Goal: Information Seeking & Learning: Learn about a topic

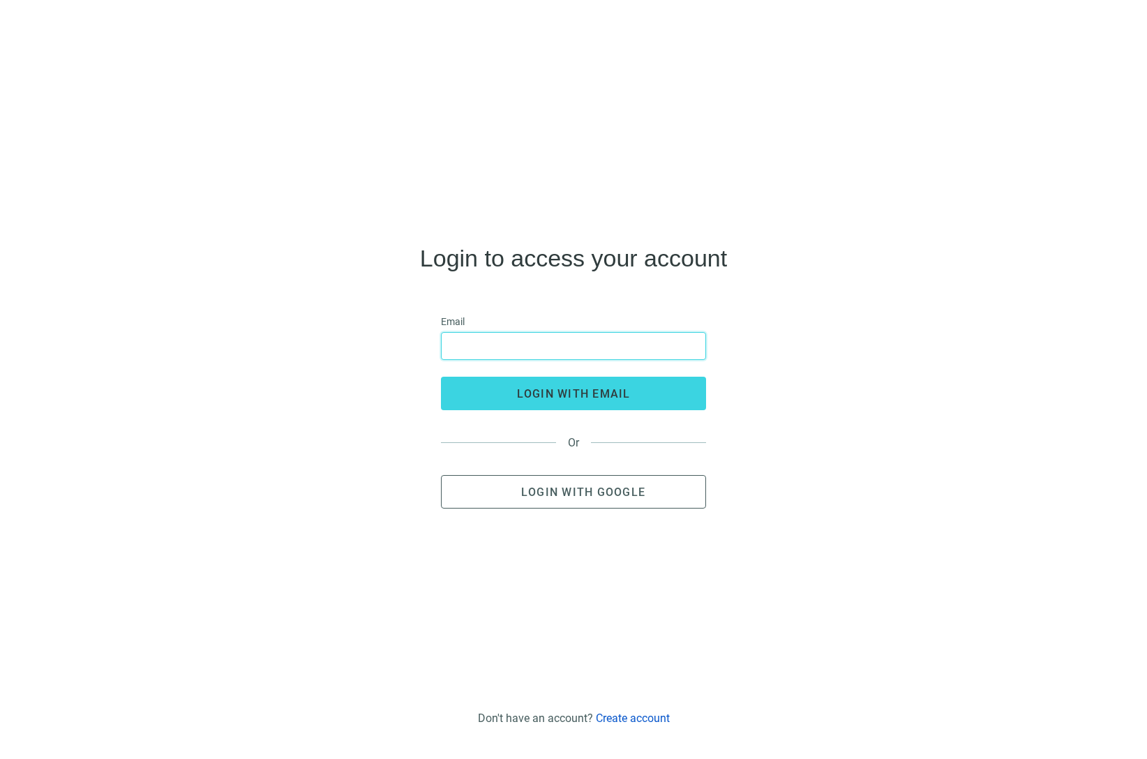
click at [655, 352] on input "email" at bounding box center [573, 346] width 247 height 27
type input "**********"
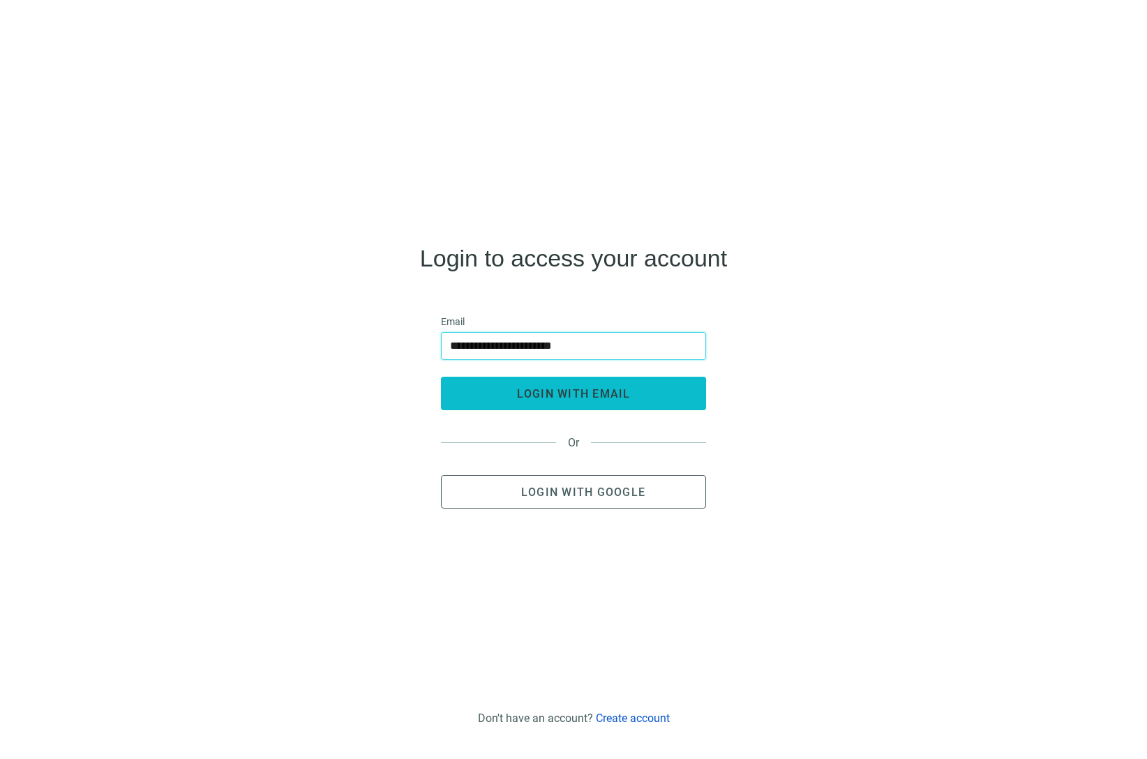
click at [686, 395] on button "login with email" at bounding box center [573, 393] width 265 height 33
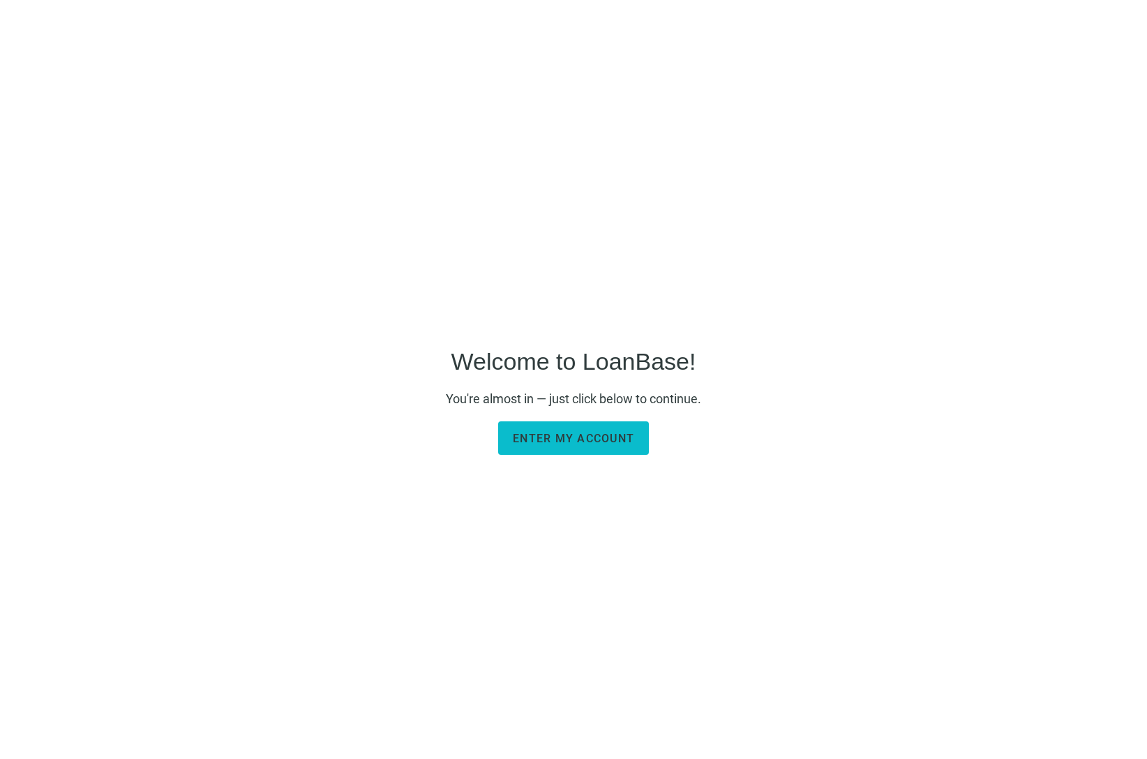
click at [619, 440] on span "Enter my account" at bounding box center [573, 438] width 121 height 13
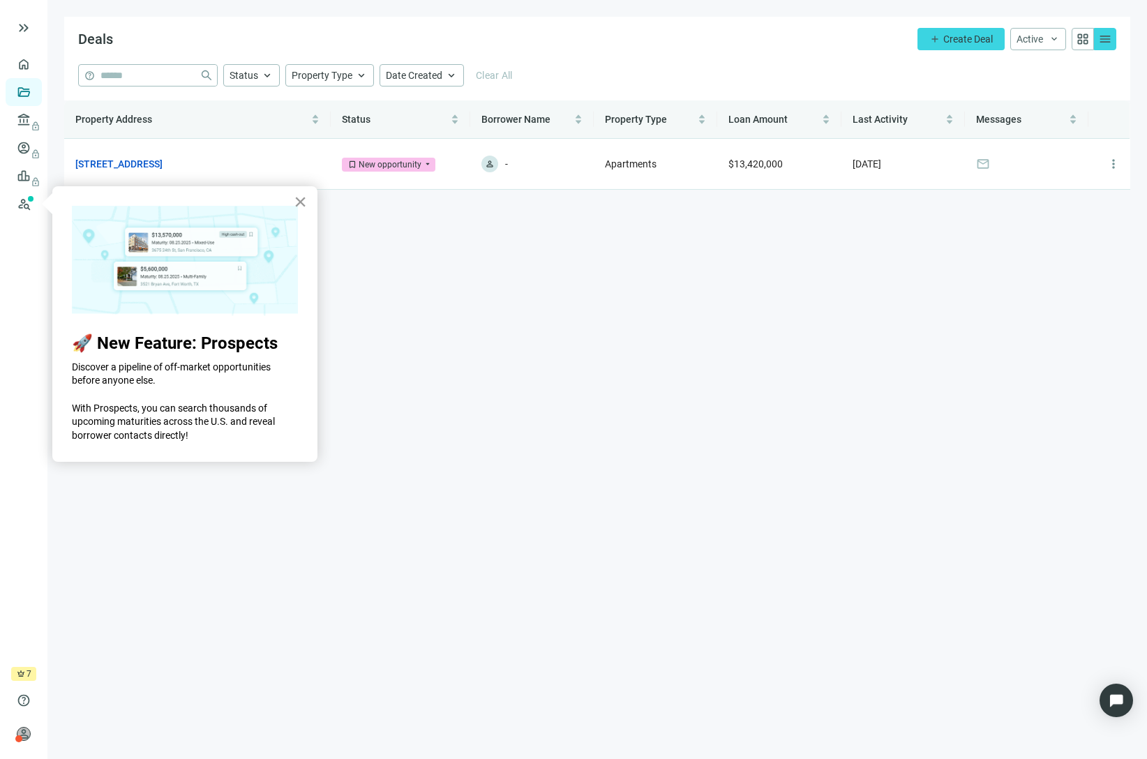
click at [301, 203] on button "×" at bounding box center [300, 201] width 13 height 22
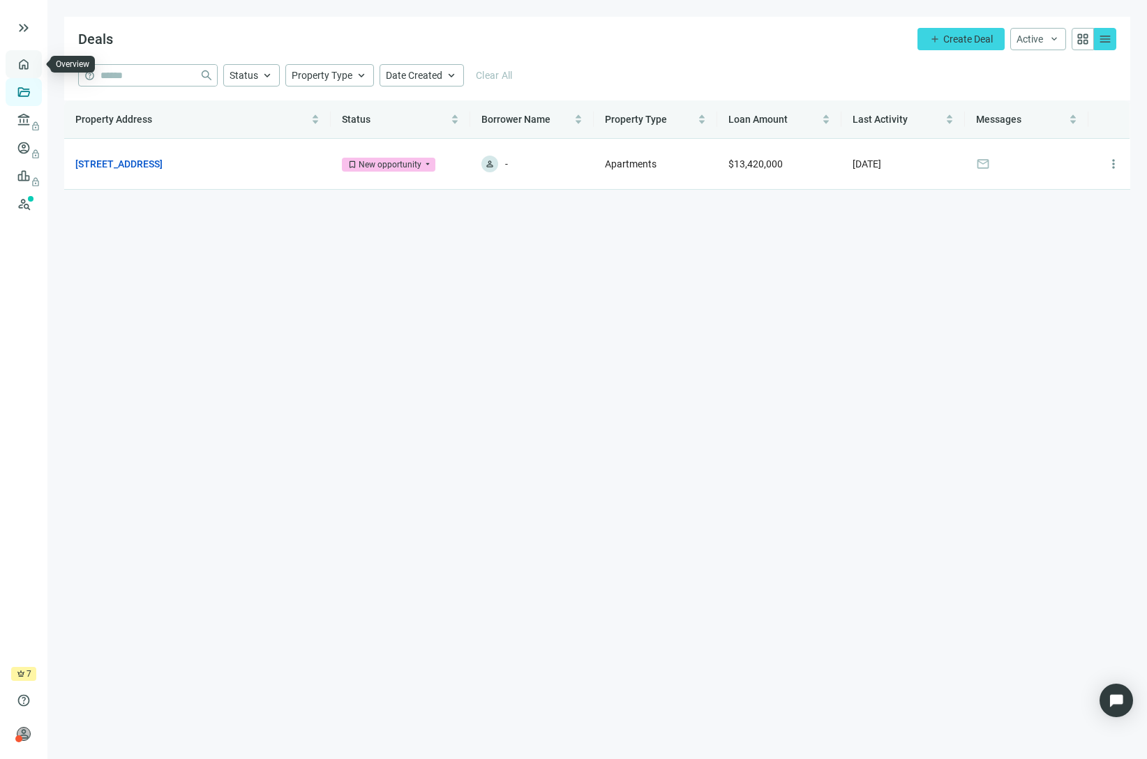
click at [35, 61] on link "Overview" at bounding box center [55, 64] width 41 height 11
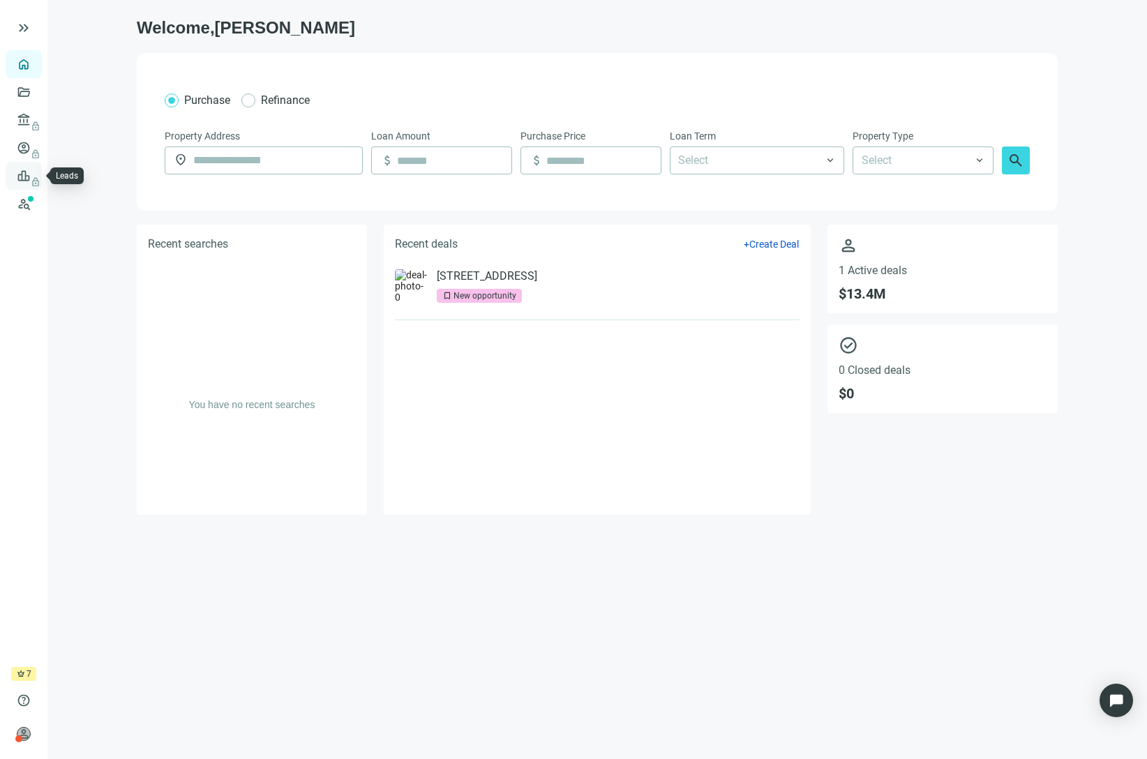
click at [26, 177] on span "lock" at bounding box center [25, 175] width 11 height 11
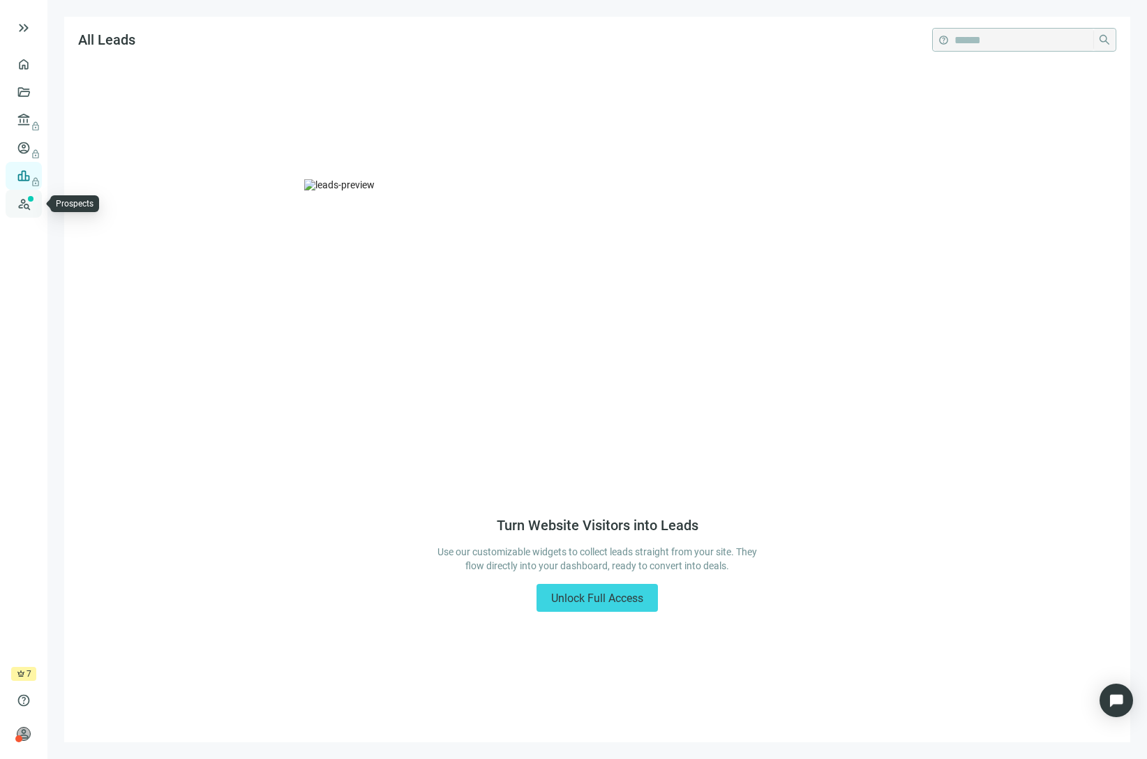
click at [35, 203] on link "Prospects New" at bounding box center [57, 204] width 45 height 28
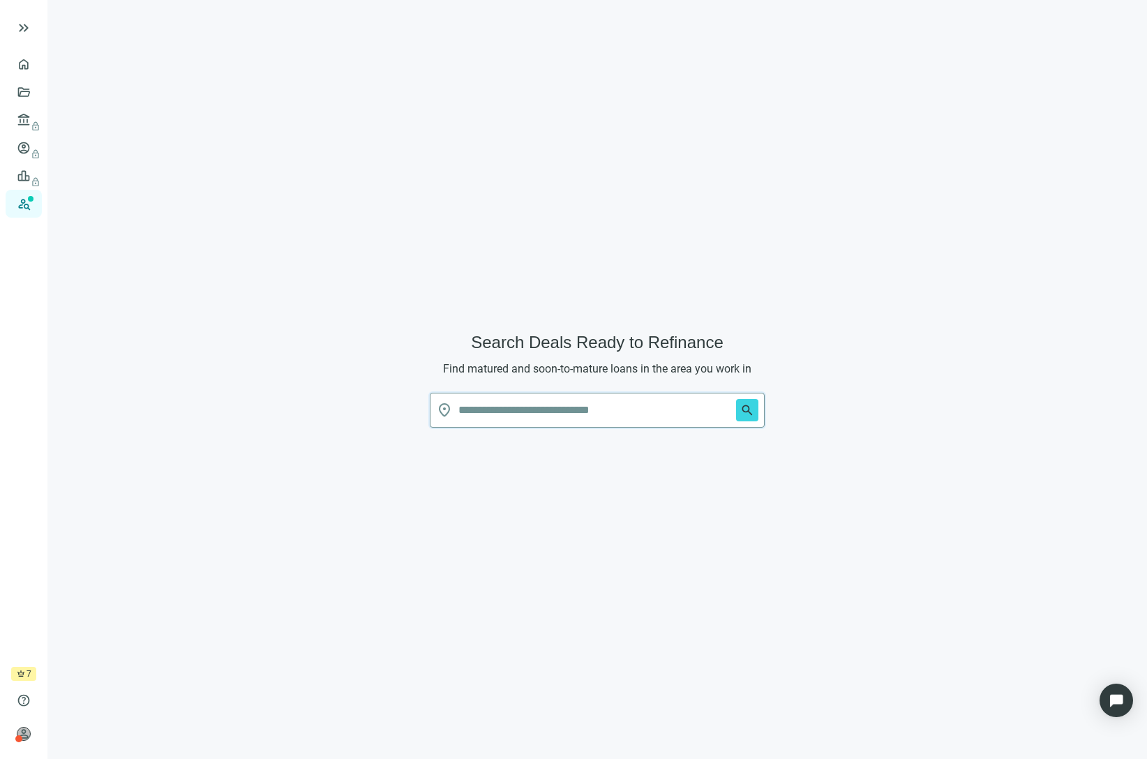
click at [633, 408] on input "text" at bounding box center [594, 410] width 272 height 33
click at [736, 399] on button "search" at bounding box center [747, 410] width 22 height 22
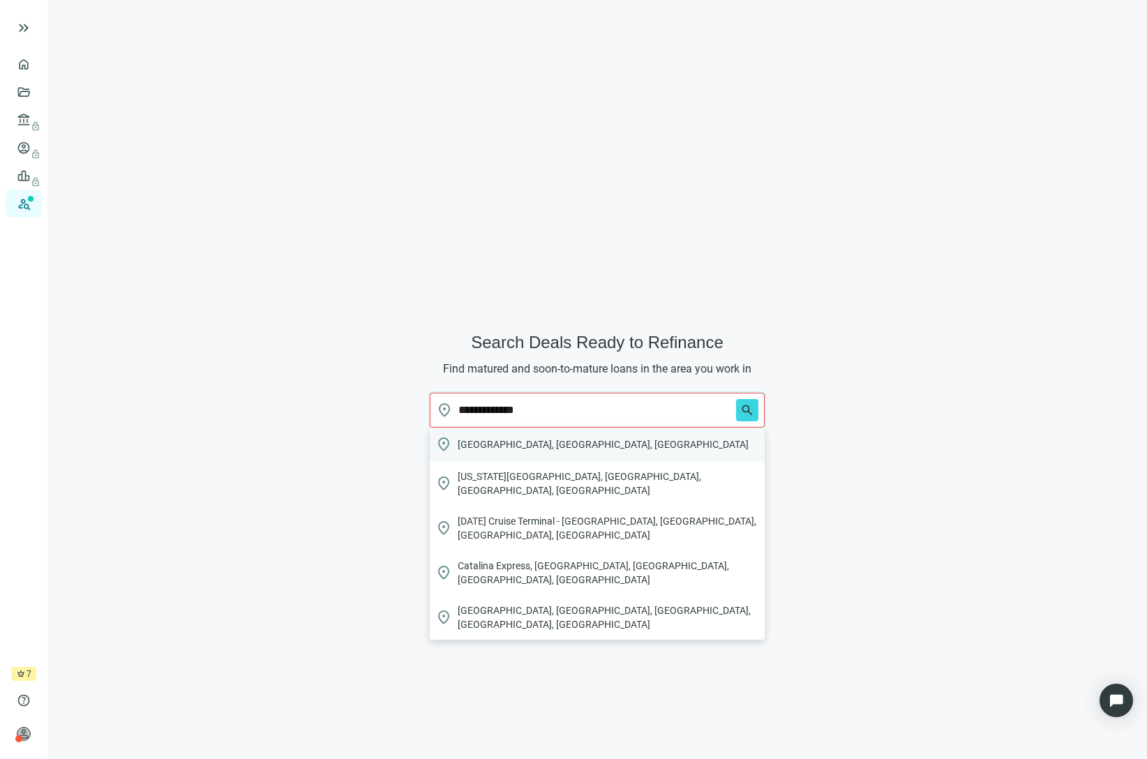
click at [525, 445] on span "[GEOGRAPHIC_DATA], [GEOGRAPHIC_DATA], [GEOGRAPHIC_DATA]" at bounding box center [603, 444] width 291 height 14
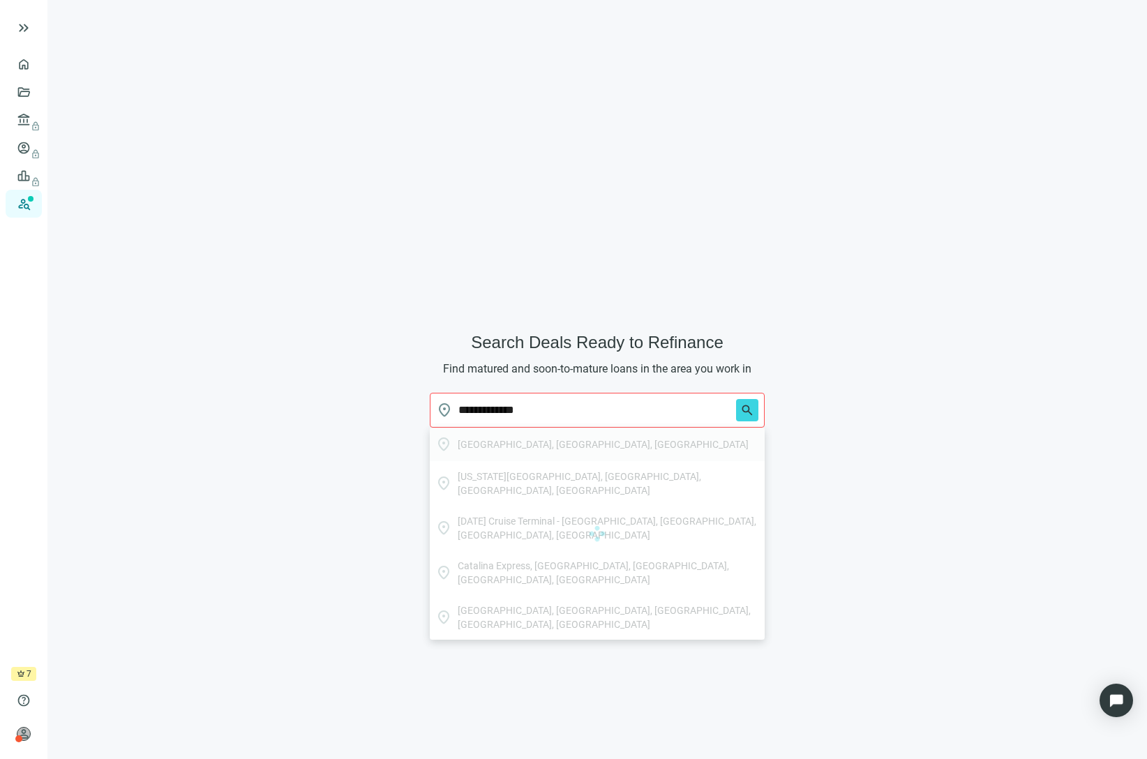
type input "**********"
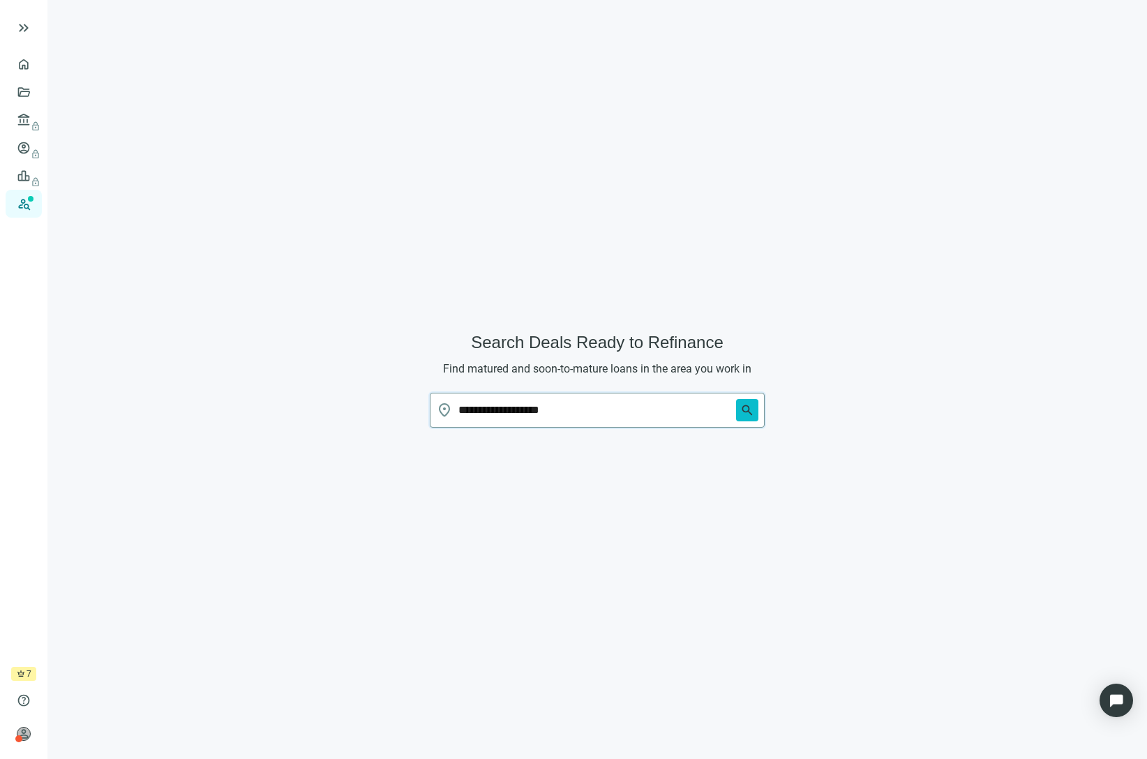
click at [749, 405] on span "search" at bounding box center [747, 410] width 14 height 14
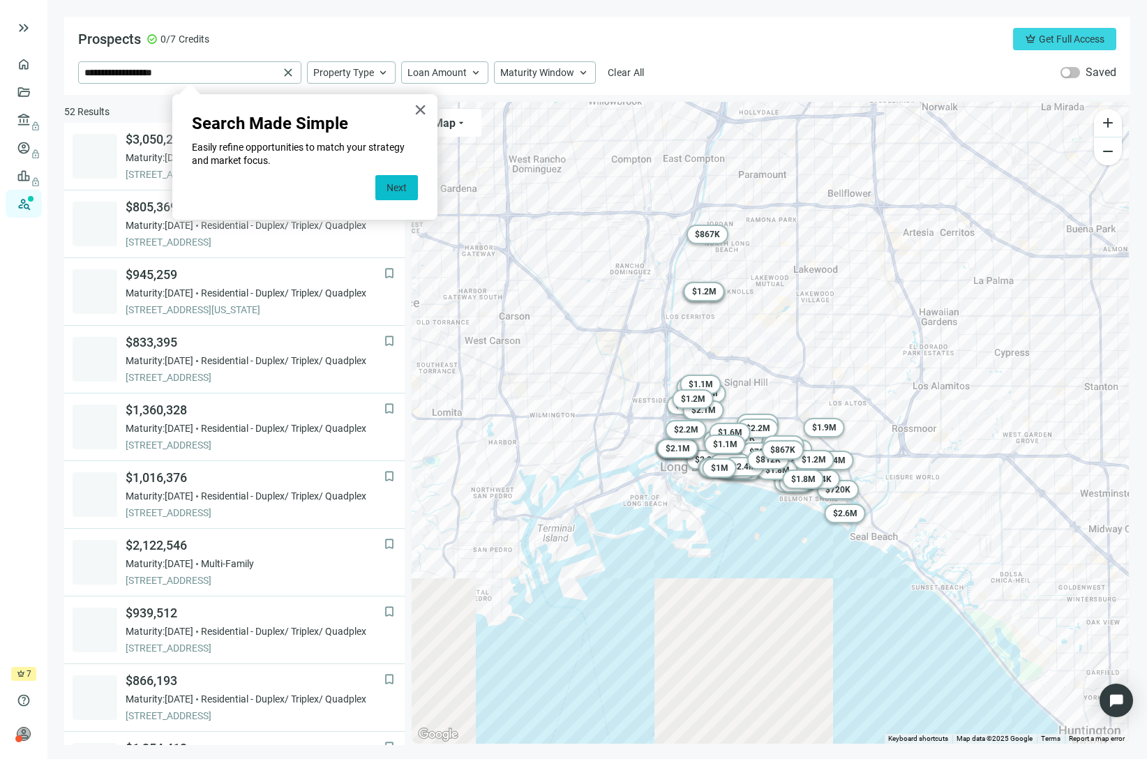
click at [398, 188] on button "Next" at bounding box center [396, 187] width 43 height 25
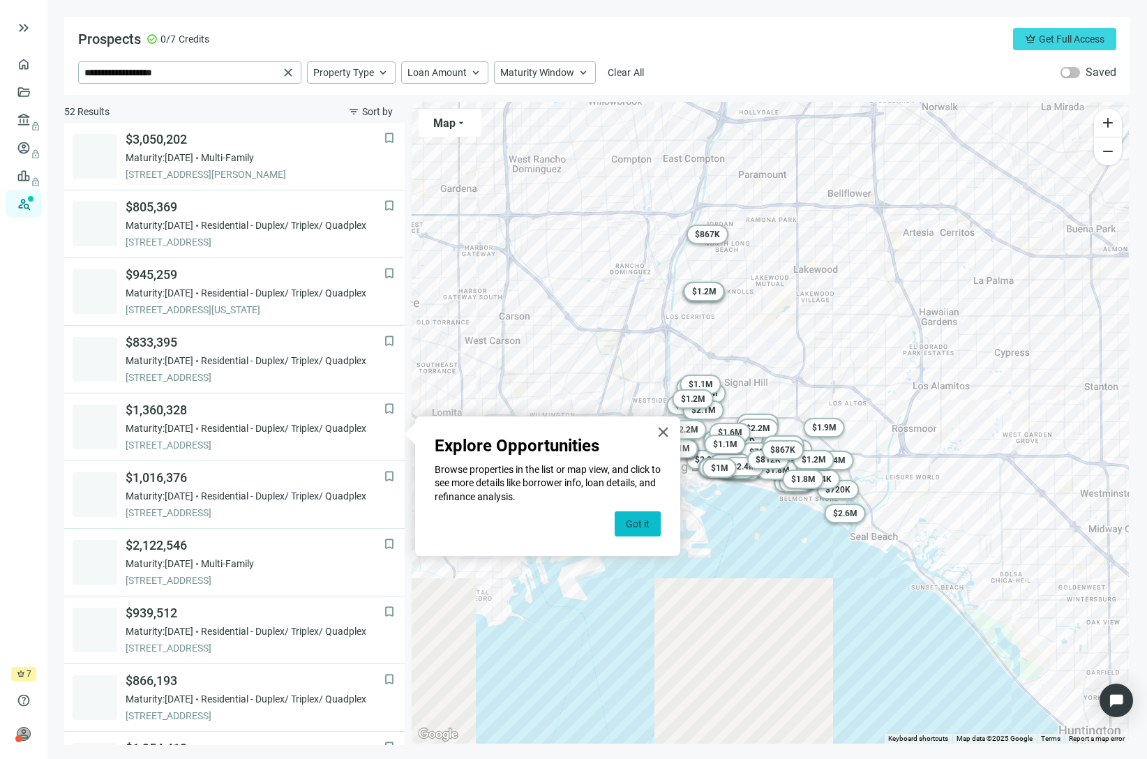
click at [628, 521] on button "Got it" at bounding box center [638, 523] width 46 height 25
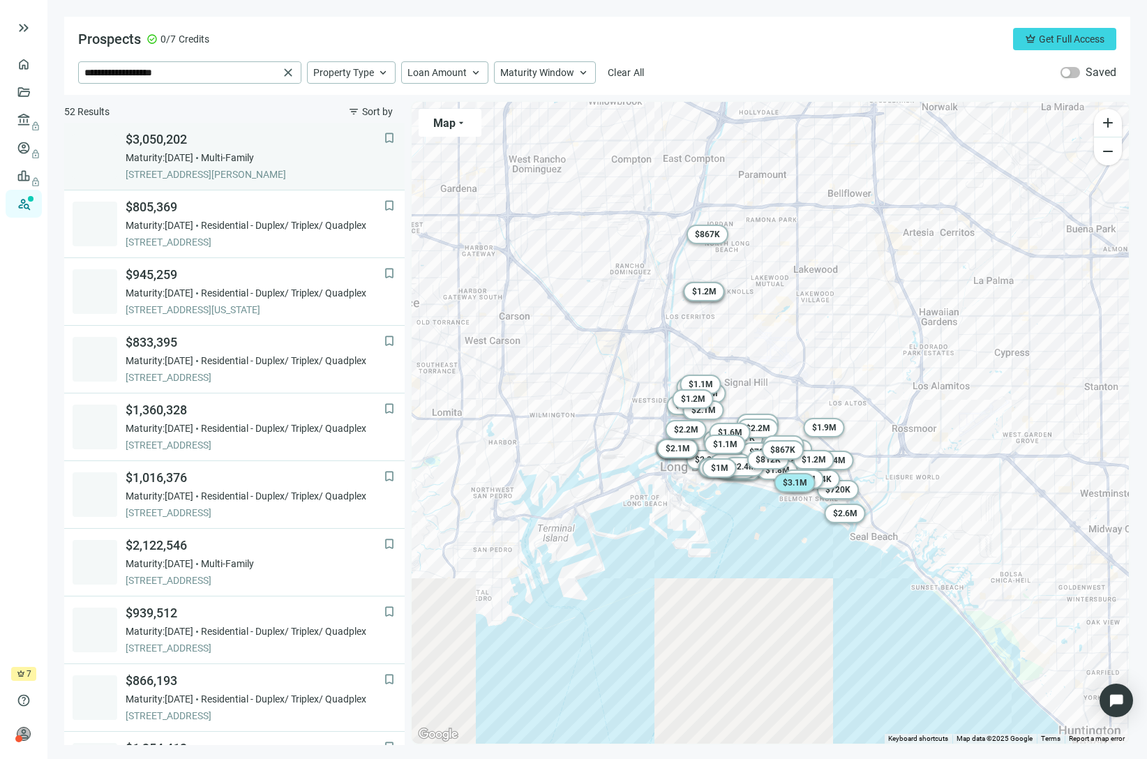
click at [234, 151] on span "Multi-Family" at bounding box center [227, 158] width 53 height 14
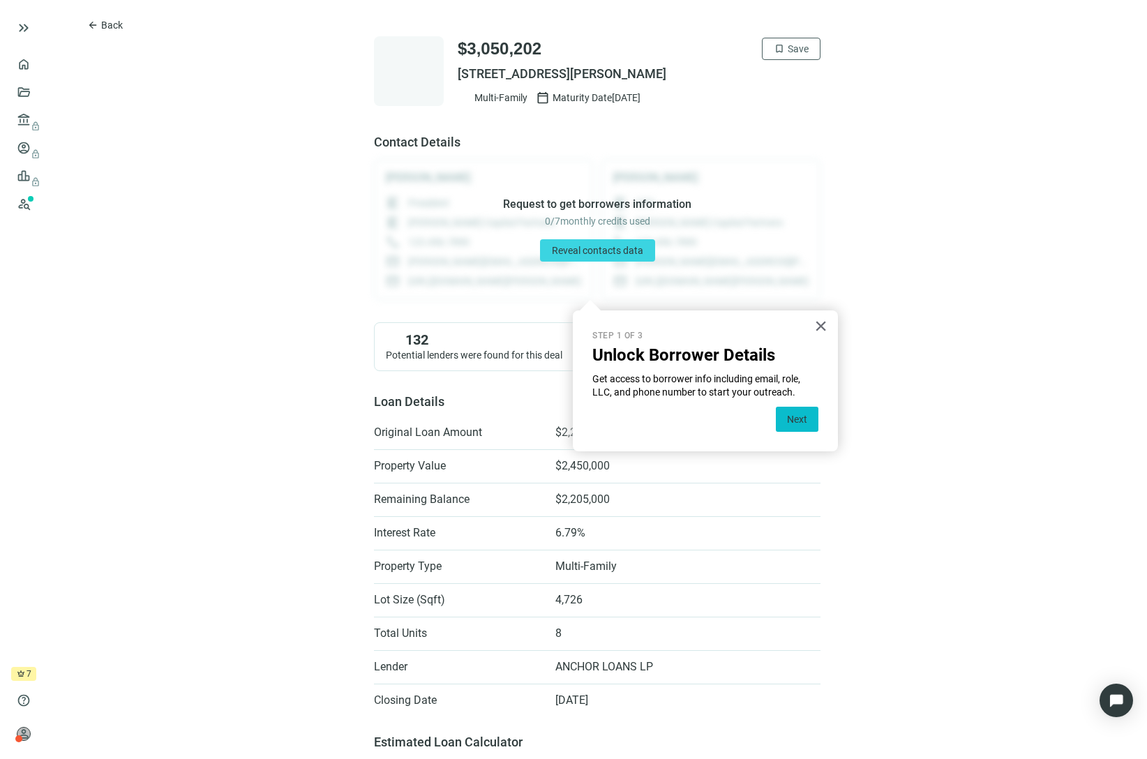
click at [804, 422] on button "Next" at bounding box center [797, 419] width 43 height 25
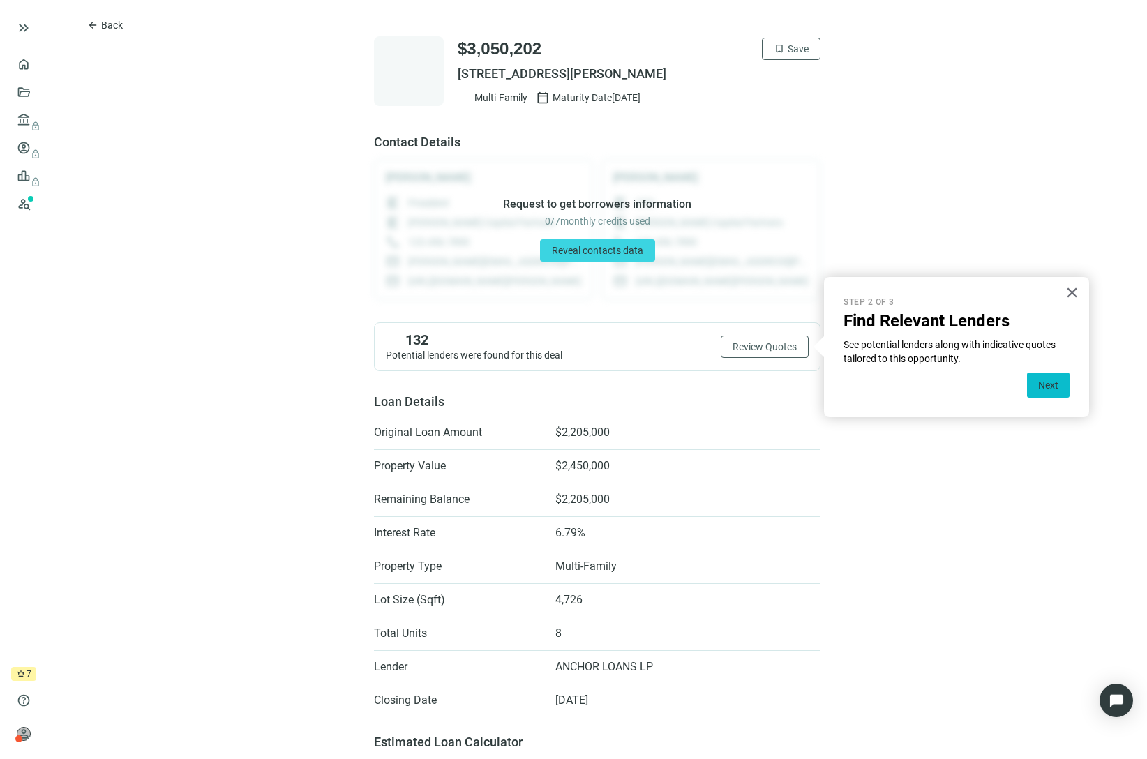
click at [1054, 386] on button "Next" at bounding box center [1048, 385] width 43 height 25
